Goal: Transaction & Acquisition: Download file/media

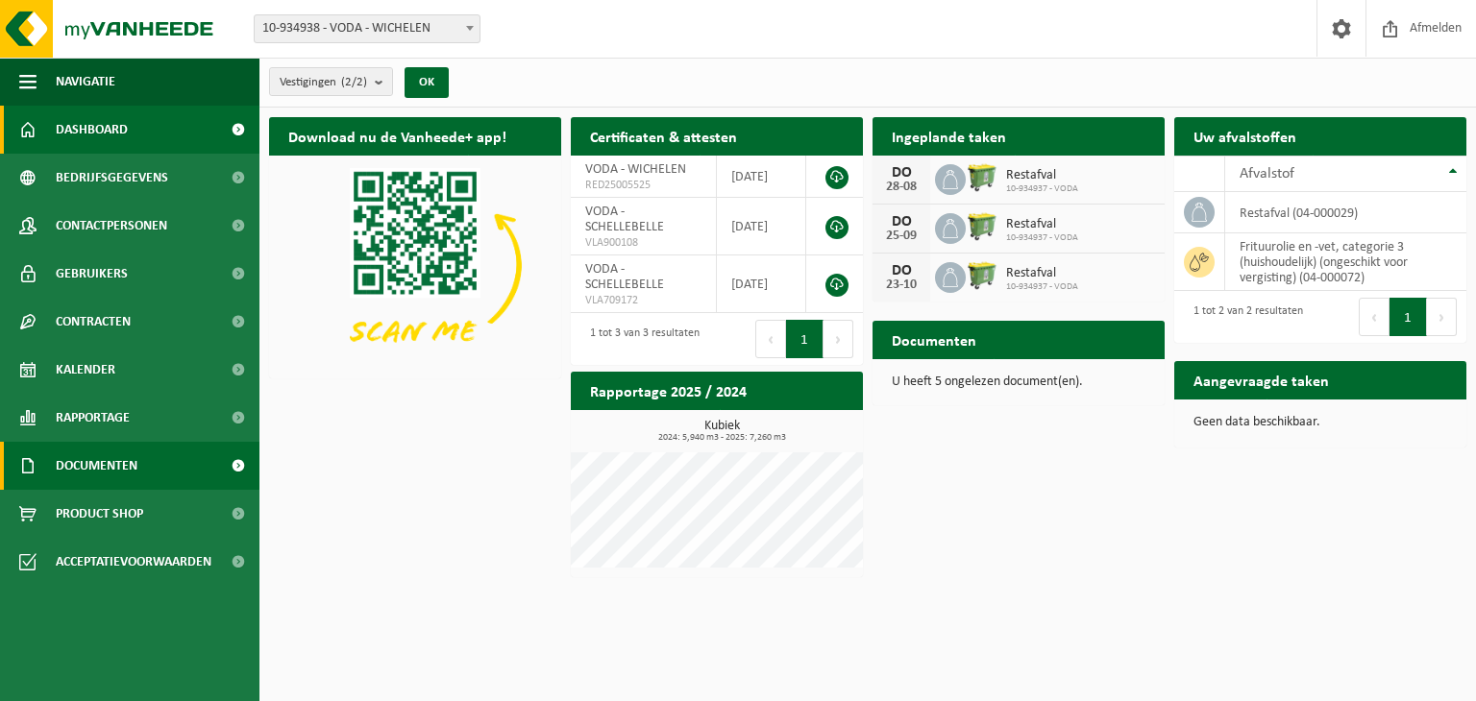
click at [84, 462] on span "Documenten" at bounding box center [97, 466] width 82 height 48
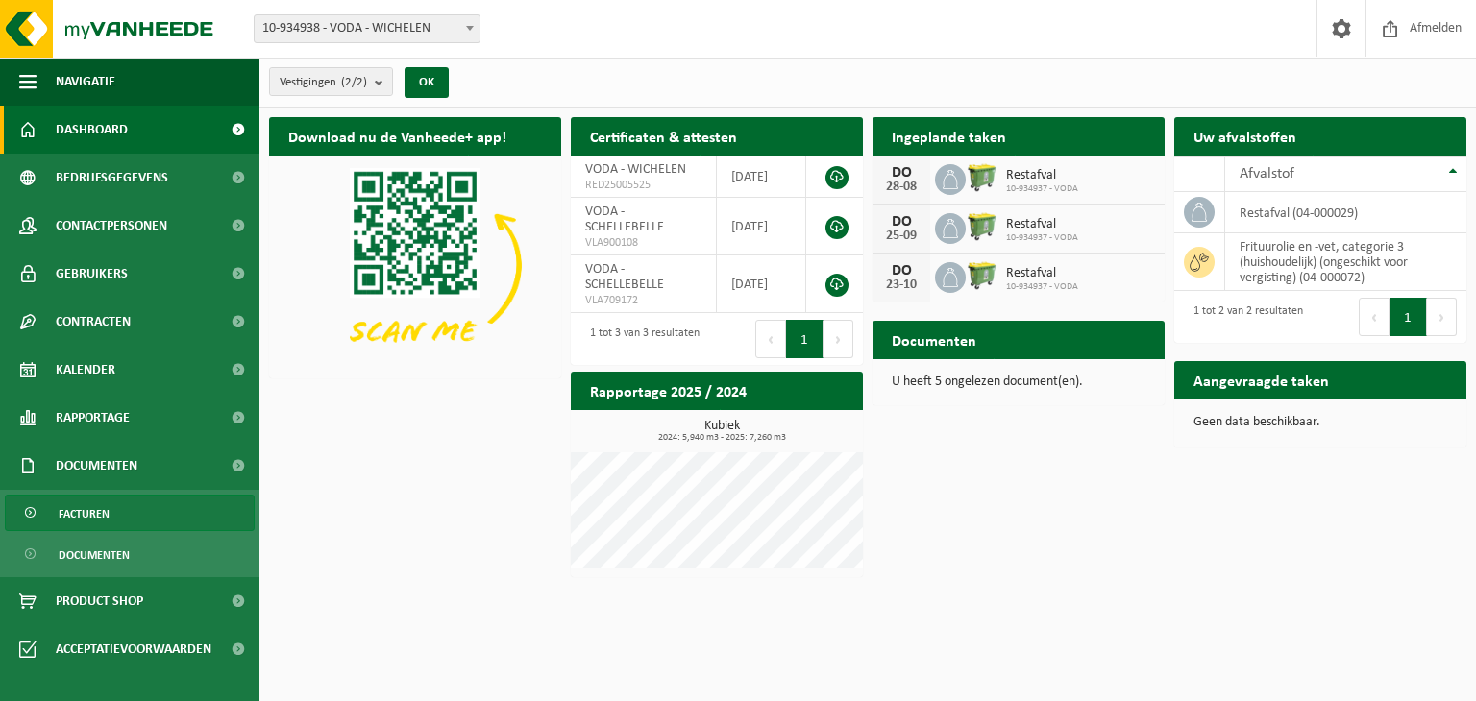
click at [84, 517] on span "Facturen" at bounding box center [84, 514] width 51 height 37
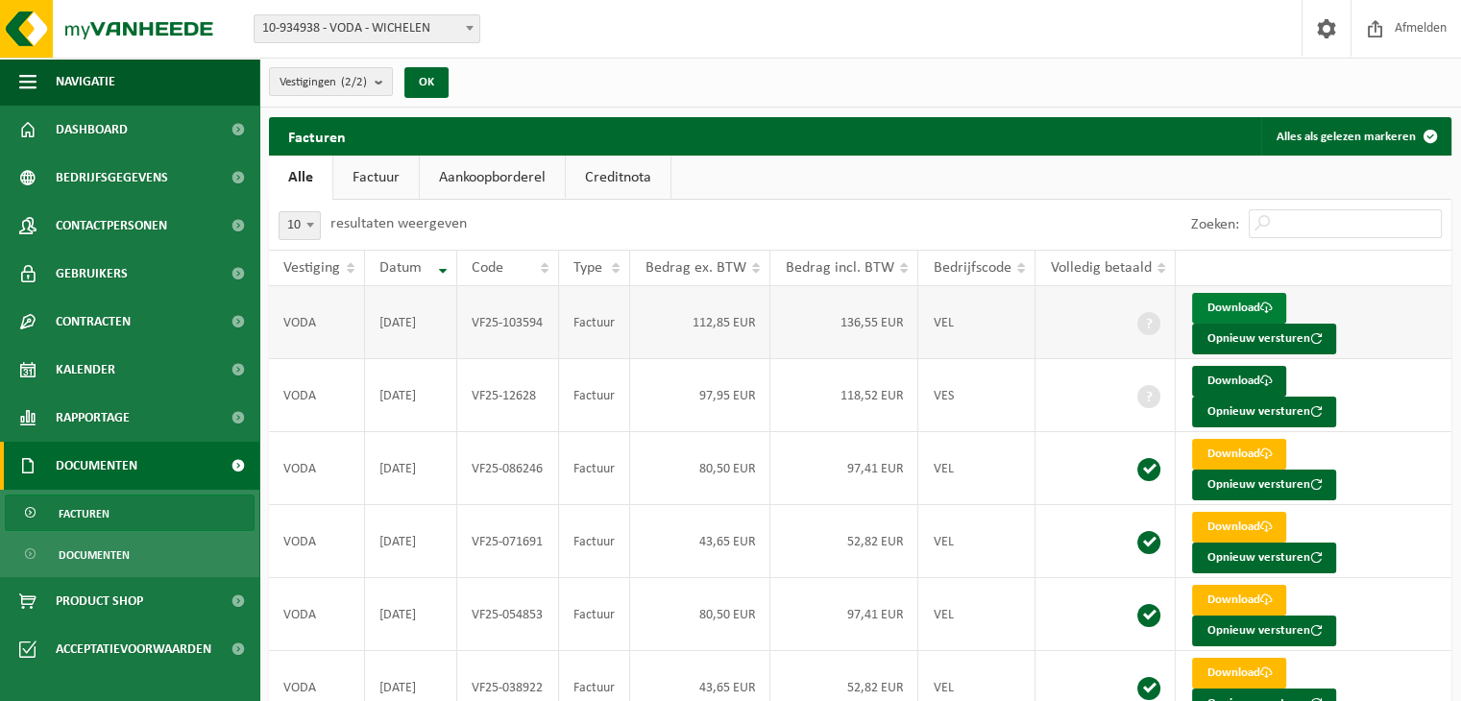
click at [1236, 306] on link "Download" at bounding box center [1239, 308] width 94 height 31
click at [1214, 366] on link "Download" at bounding box center [1239, 381] width 94 height 31
